Goal: Navigation & Orientation: Understand site structure

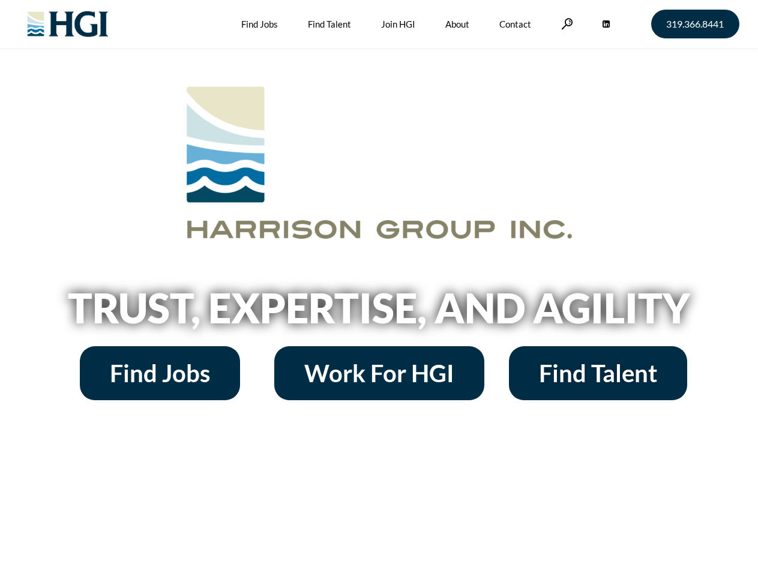
click at [379, 288] on h2 "Trust, Expertise, and Agility" at bounding box center [379, 308] width 684 height 41
click at [566, 23] on link at bounding box center [567, 23] width 12 height 11
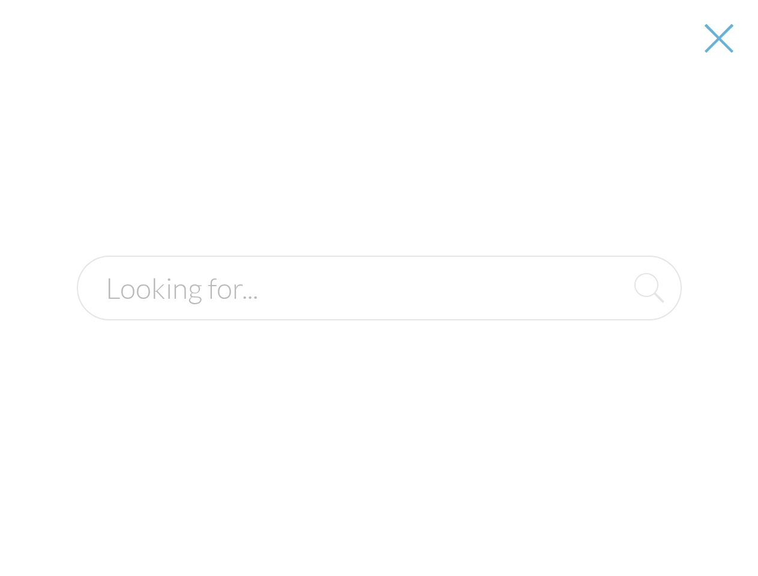
click at [379, 312] on h2 "Trust, Expertise, and Agility" at bounding box center [379, 308] width 684 height 41
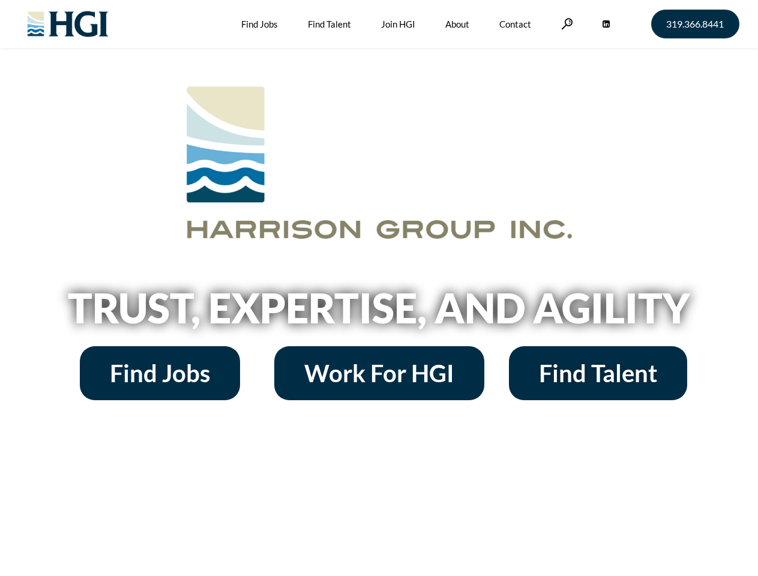
click at [379, 288] on h2 "Trust, Expertise, and Agility" at bounding box center [379, 308] width 684 height 41
click at [566, 23] on link at bounding box center [567, 23] width 12 height 11
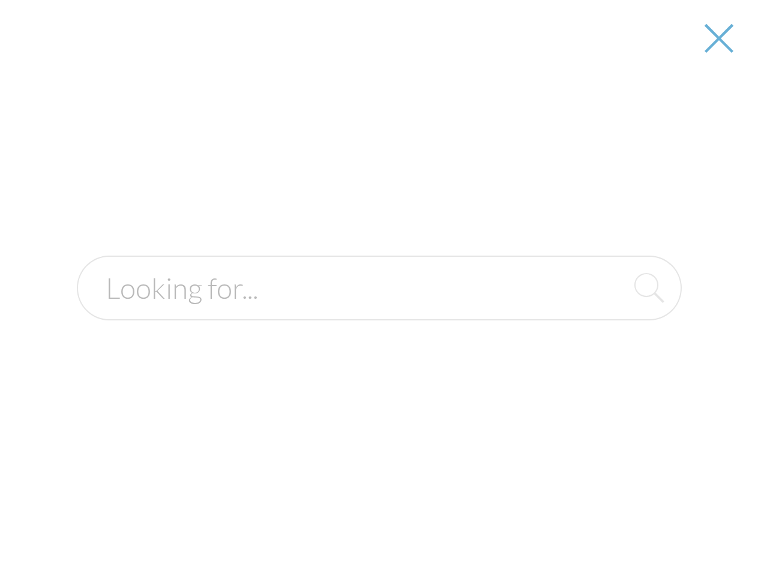
click at [379, 312] on h2 "Trust, Expertise, and Agility" at bounding box center [379, 308] width 684 height 41
